Goal: Check status: Check status

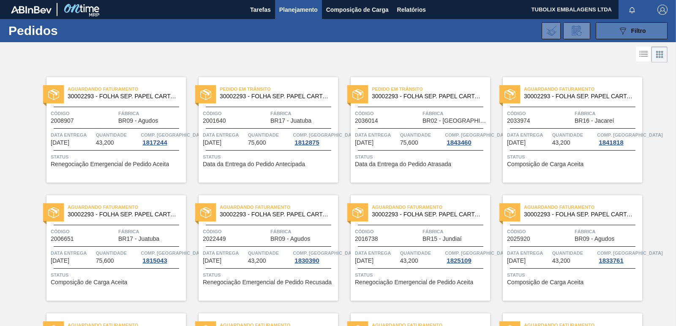
click at [639, 30] on span "Filtro" at bounding box center [638, 30] width 15 height 7
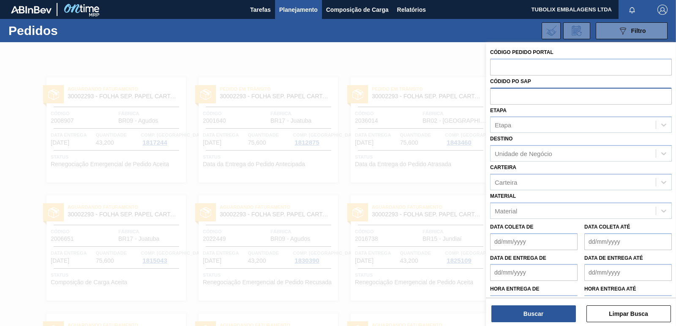
click at [511, 96] on input "text" at bounding box center [581, 96] width 182 height 16
paste input "5800384683"
type input "5800384683"
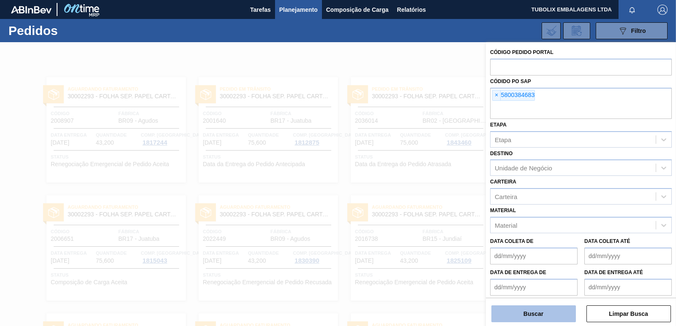
click at [552, 311] on button "Buscar" at bounding box center [533, 314] width 84 height 17
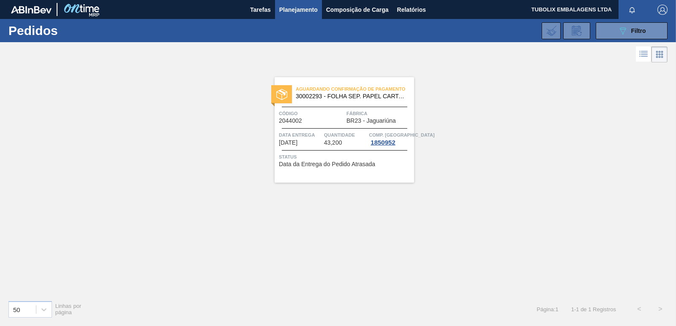
click at [336, 98] on span "30002293 - FOLHA SEP. PAPEL CARTAO 1200x1000M 350g" at bounding box center [351, 96] width 111 height 6
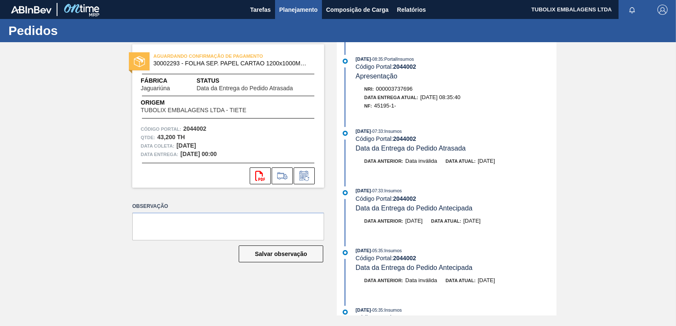
click at [291, 11] on span "Planejamento" at bounding box center [298, 10] width 38 height 10
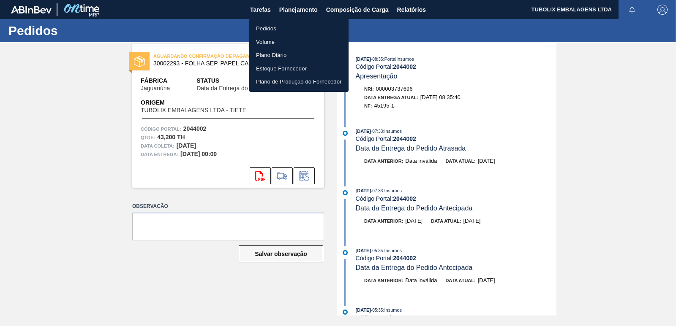
click at [274, 27] on li "Pedidos" at bounding box center [298, 29] width 99 height 14
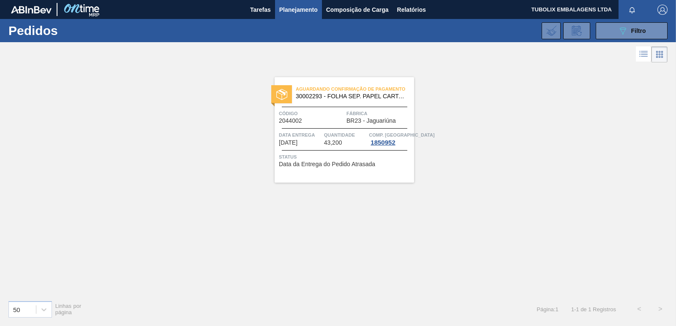
click at [299, 8] on span "Planejamento" at bounding box center [298, 10] width 38 height 10
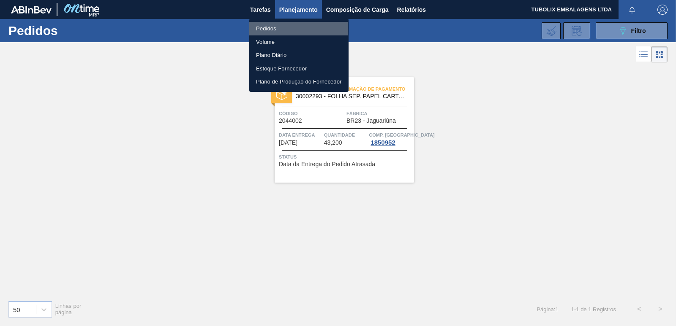
click at [266, 27] on li "Pedidos" at bounding box center [298, 29] width 99 height 14
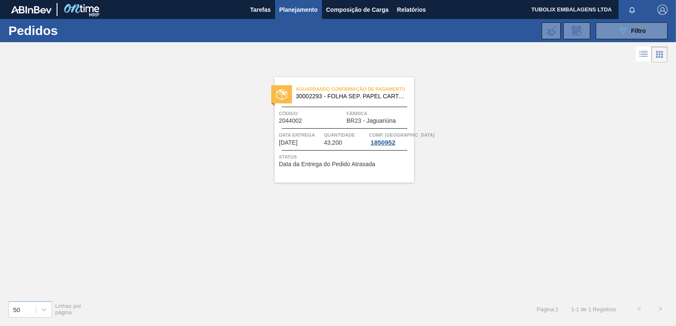
click at [177, 248] on div "Aguardando Confirmação de Pagamento 30002293 - FOLHA SEP. PAPEL CARTAO 1200x100…" at bounding box center [338, 179] width 676 height 229
click at [301, 11] on span "Planejamento" at bounding box center [298, 10] width 38 height 10
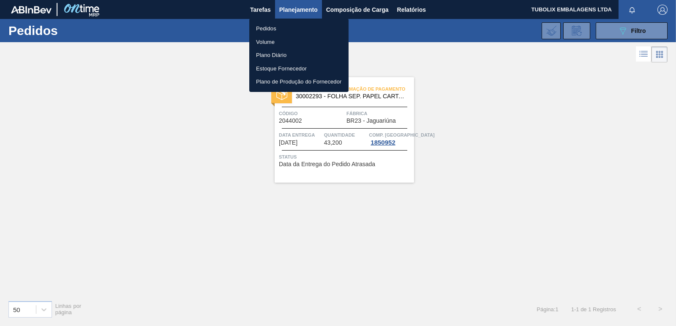
click at [264, 30] on li "Pedidos" at bounding box center [298, 29] width 99 height 14
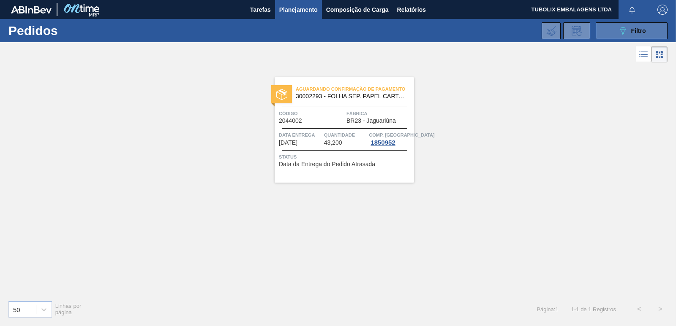
click at [611, 31] on button "089F7B8B-B2A5-4AFE-B5C0-19BA573D28AC Filtro" at bounding box center [631, 30] width 72 height 17
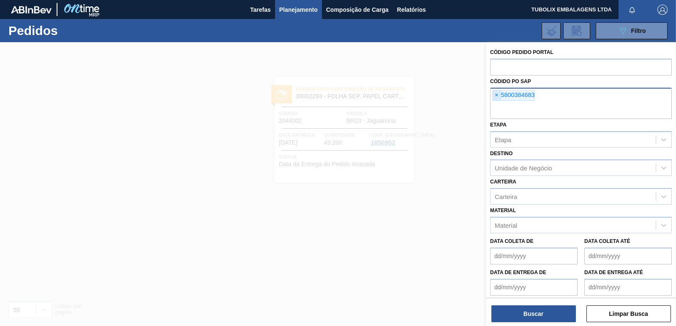
click at [497, 94] on span "×" at bounding box center [496, 95] width 8 height 10
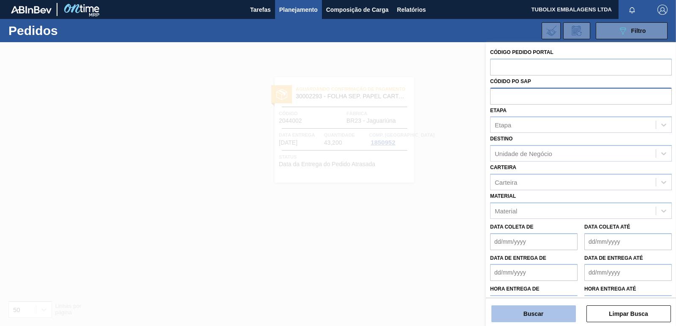
click at [552, 315] on button "Buscar" at bounding box center [533, 314] width 84 height 17
